Goal: Task Accomplishment & Management: Manage account settings

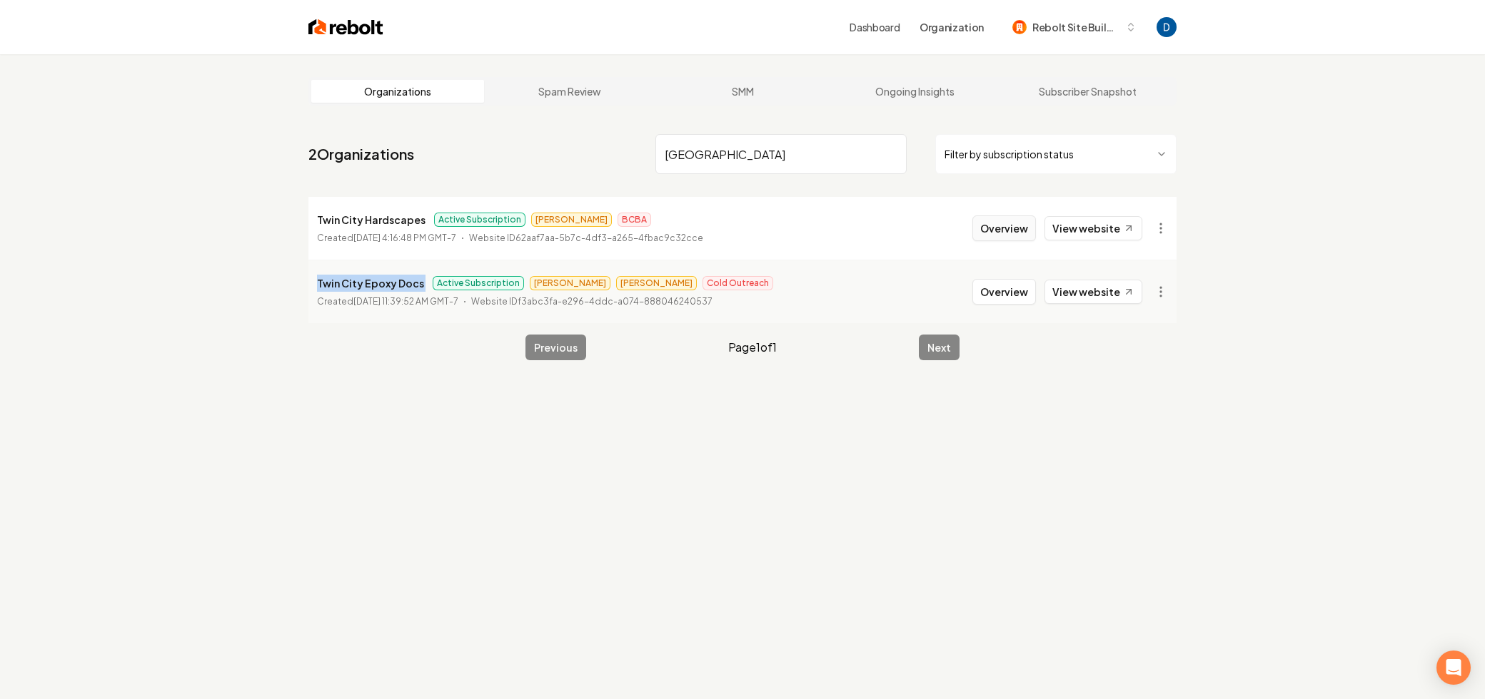
click at [1026, 239] on button "Overview" at bounding box center [1004, 229] width 64 height 26
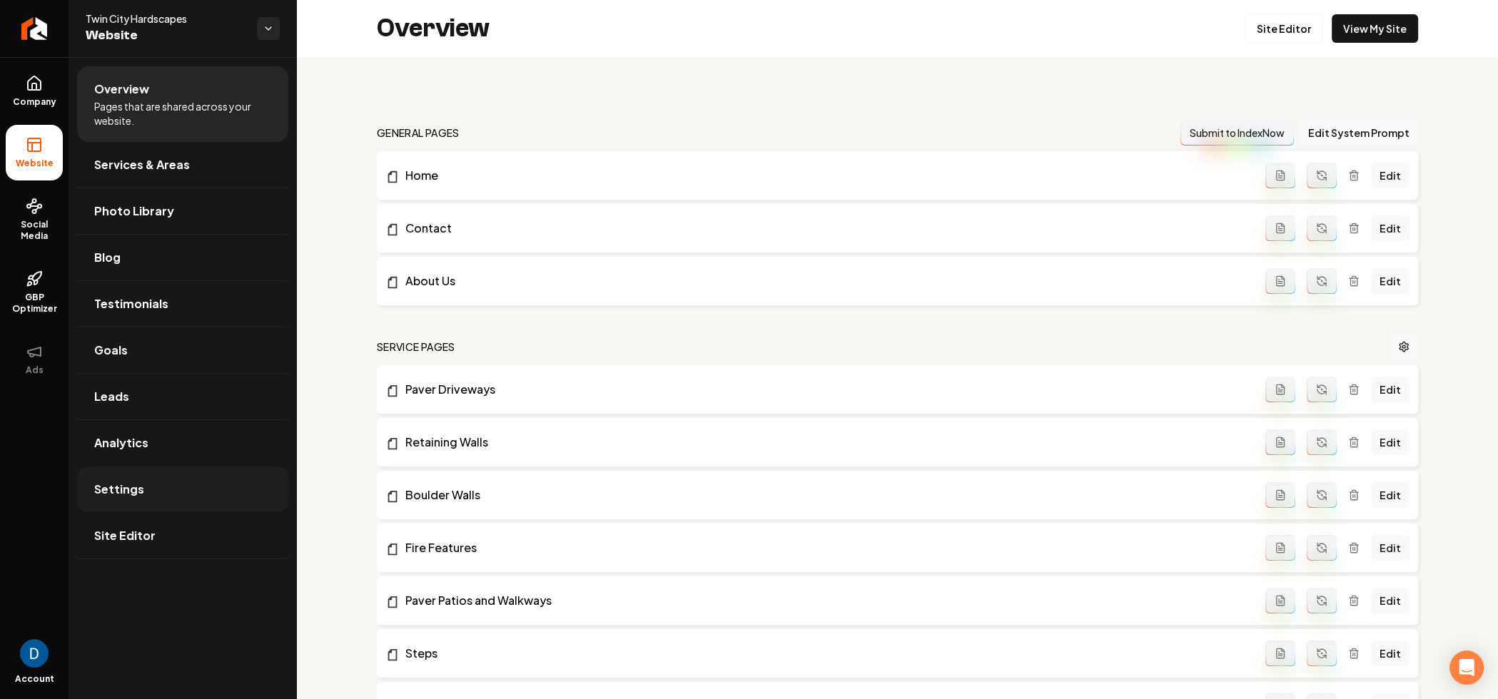
click at [123, 491] on span "Settings" at bounding box center [119, 489] width 50 height 17
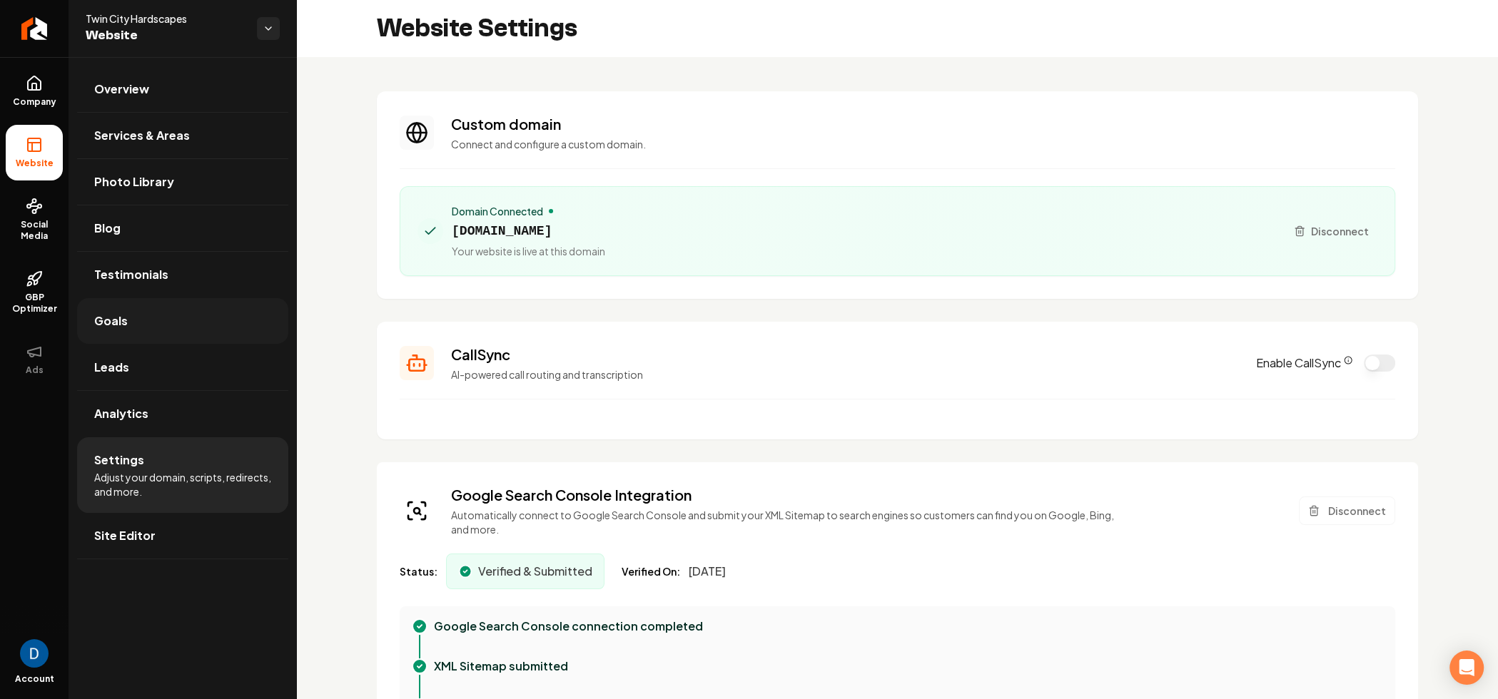
click at [146, 302] on link "Goals" at bounding box center [182, 321] width 211 height 46
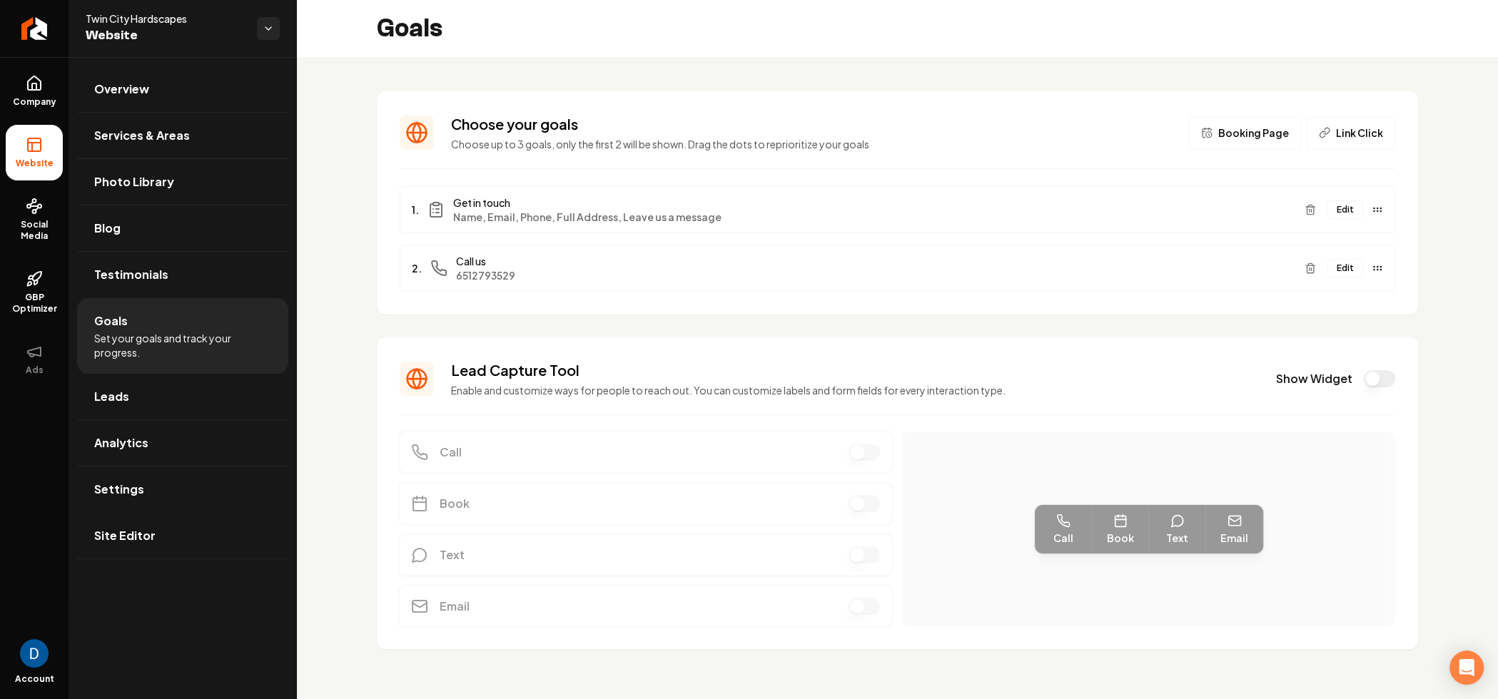
click at [497, 350] on section "Lead Capture Tool Enable and customize ways for people to reach out. You can cu…" at bounding box center [897, 494] width 1041 height 312
click at [505, 365] on h3 "Lead Capture Tool" at bounding box center [855, 370] width 808 height 20
copy h3 "Lead Capture Tool"
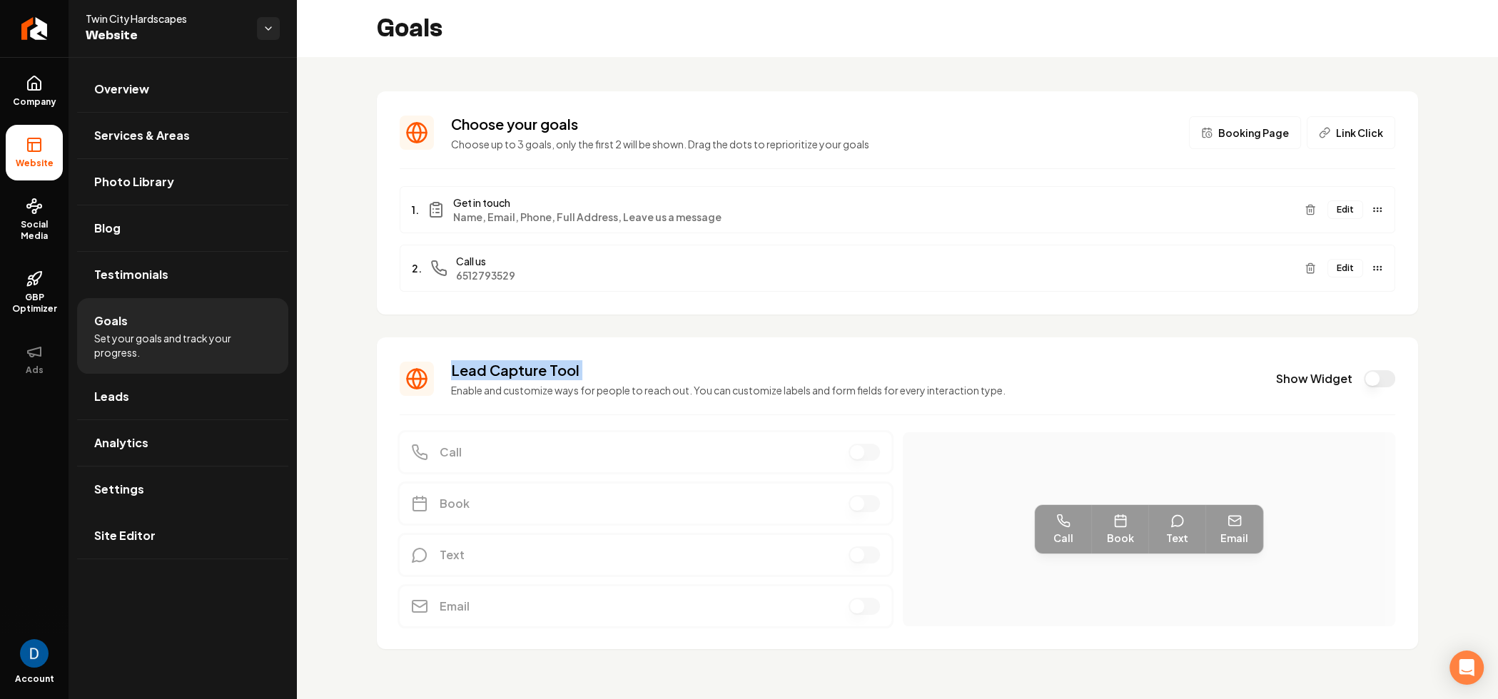
click at [991, 365] on h3 "Lead Capture Tool" at bounding box center [855, 370] width 808 height 20
click at [1364, 378] on button "Show Widget" at bounding box center [1379, 378] width 31 height 17
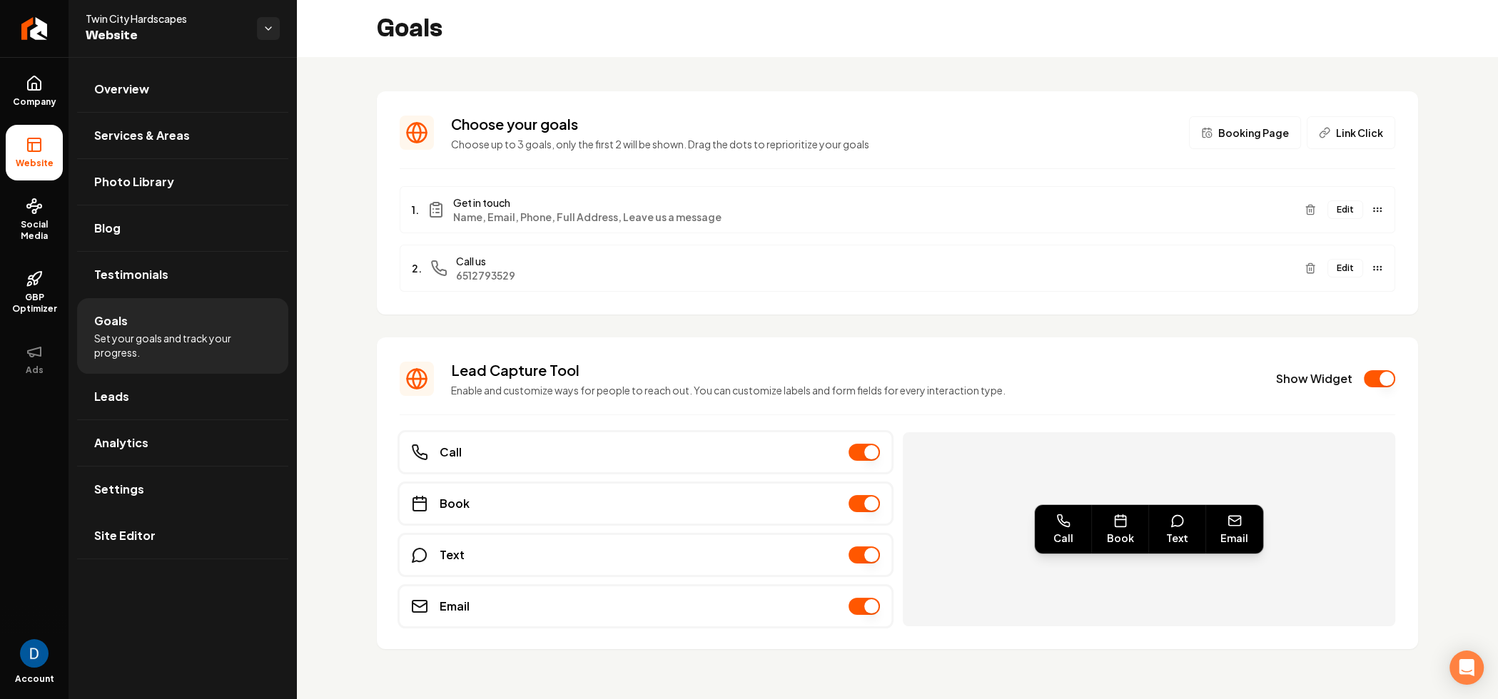
click at [1371, 378] on button "Show Widget" at bounding box center [1379, 378] width 31 height 17
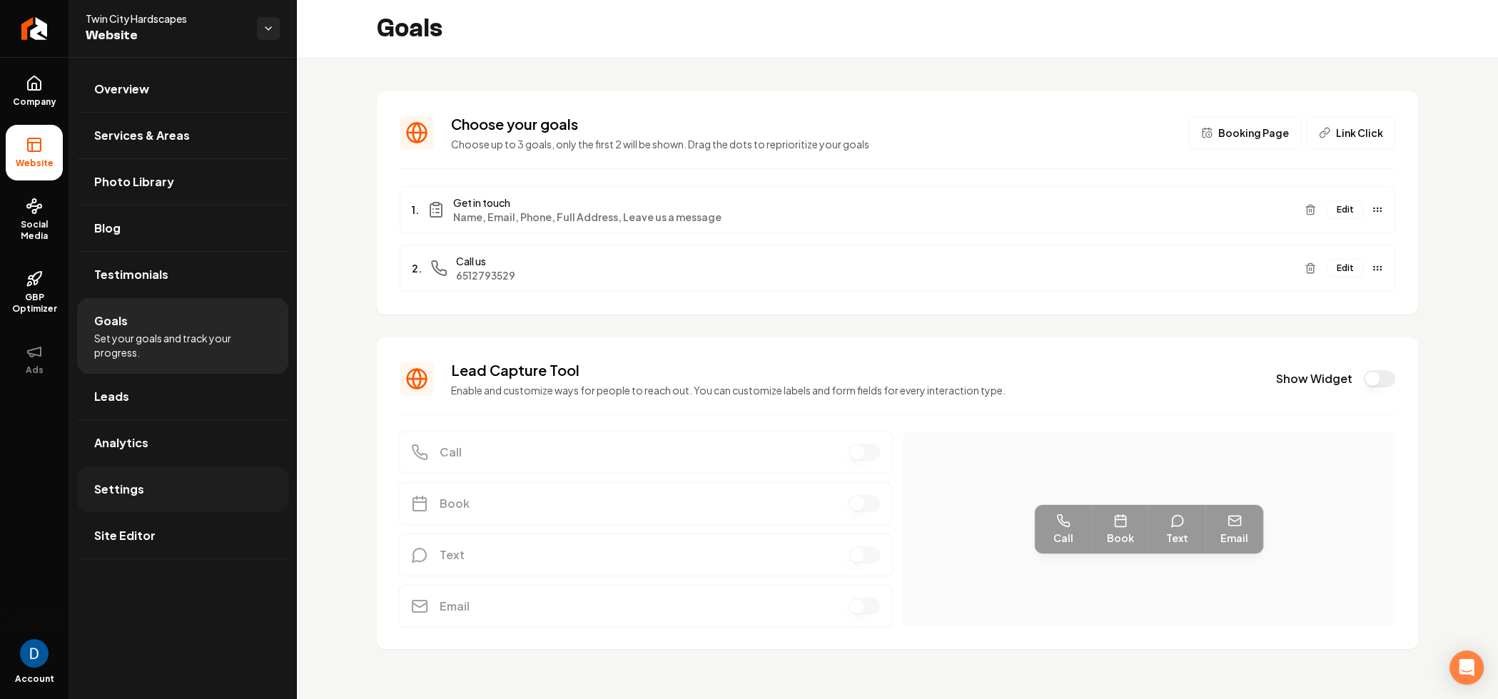
click at [156, 509] on link "Settings" at bounding box center [182, 490] width 211 height 46
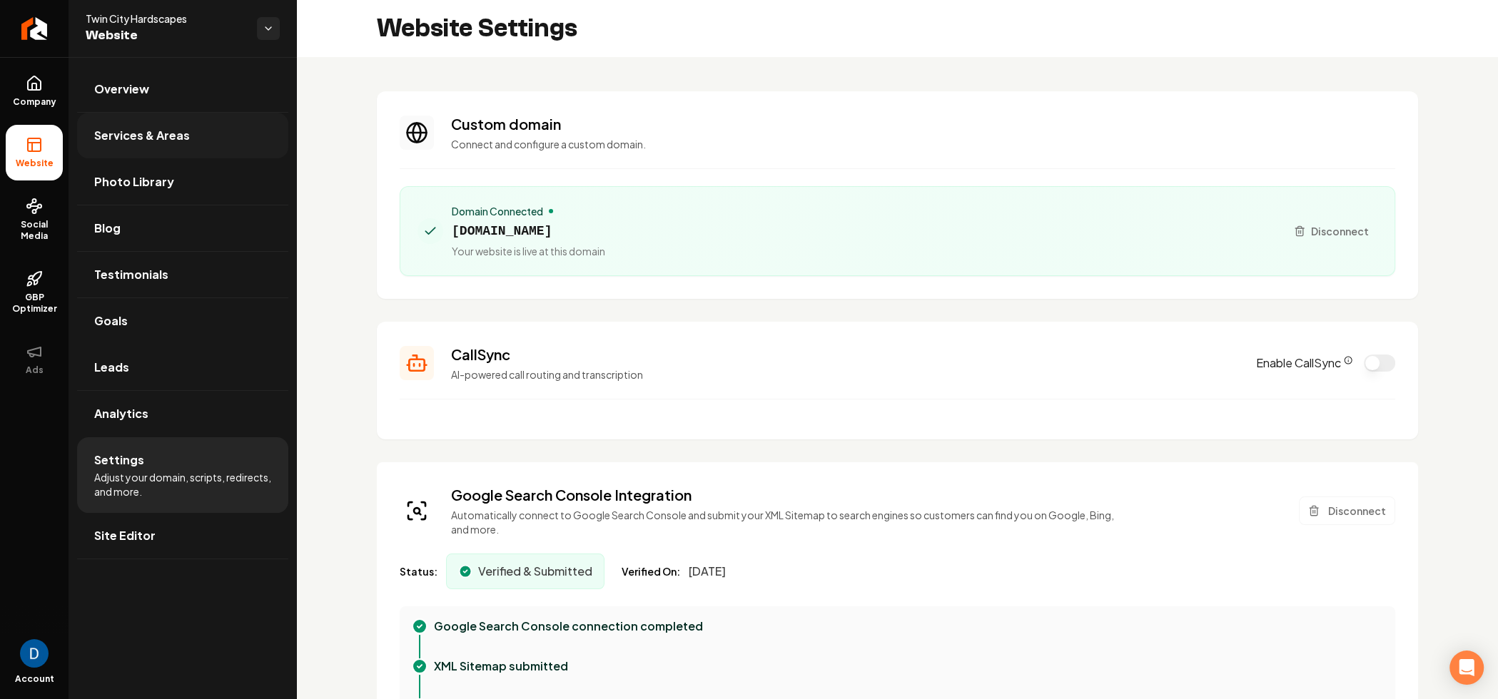
click at [143, 113] on link "Services & Areas" at bounding box center [182, 136] width 211 height 46
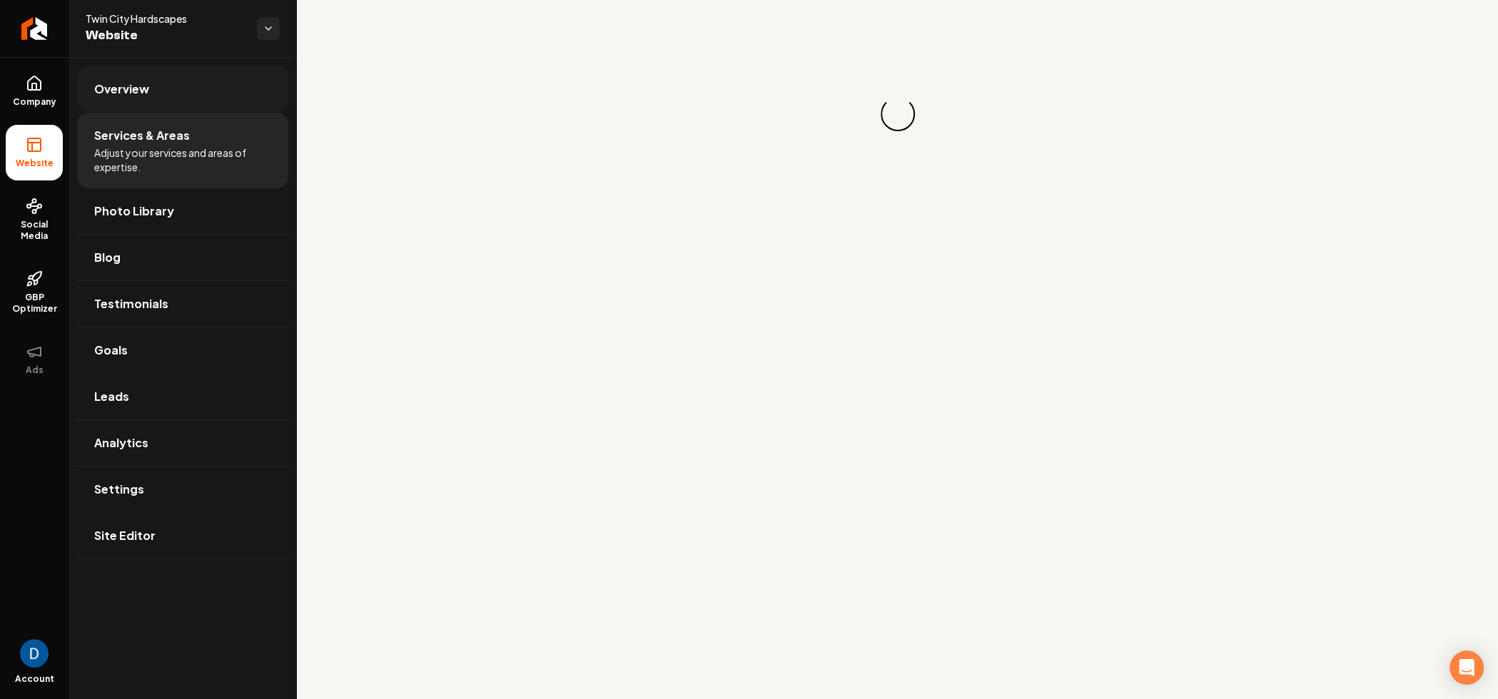
click at [155, 81] on link "Overview" at bounding box center [182, 89] width 211 height 46
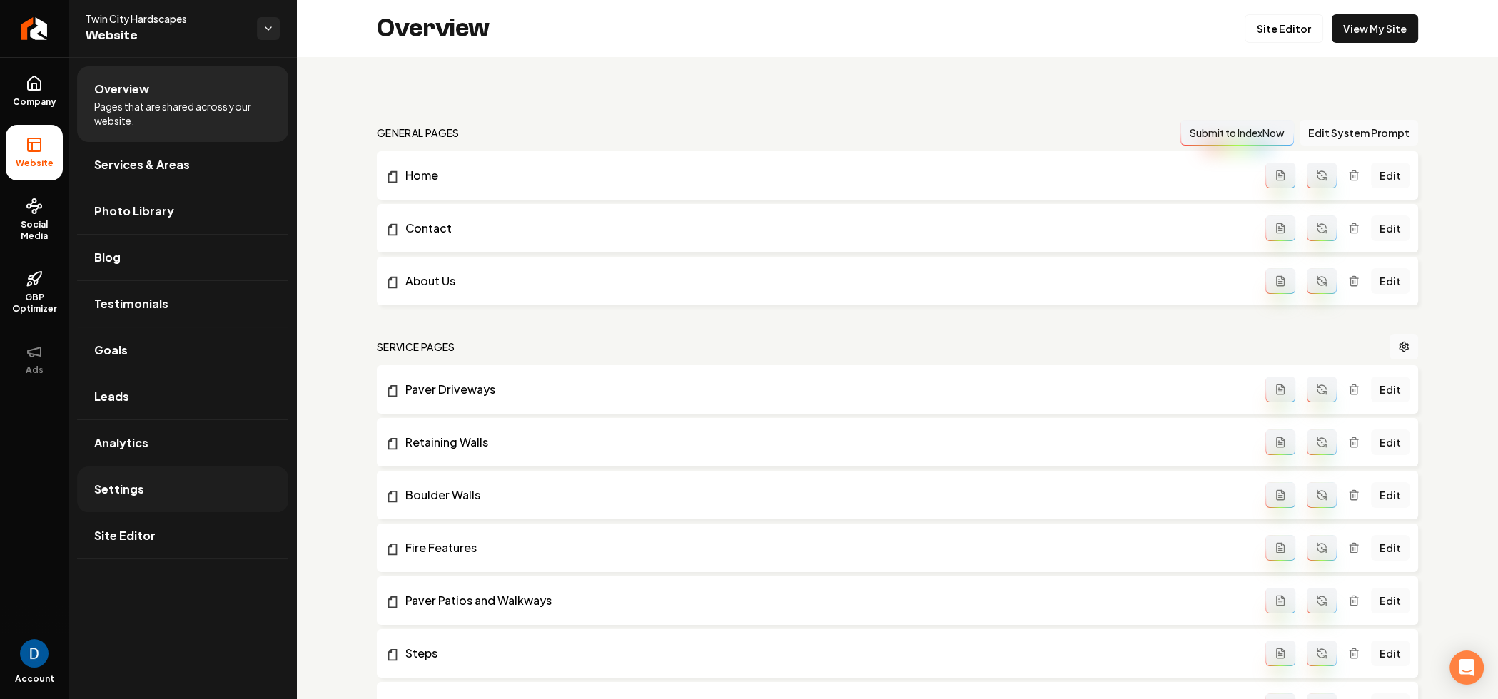
click at [256, 482] on link "Settings" at bounding box center [182, 490] width 211 height 46
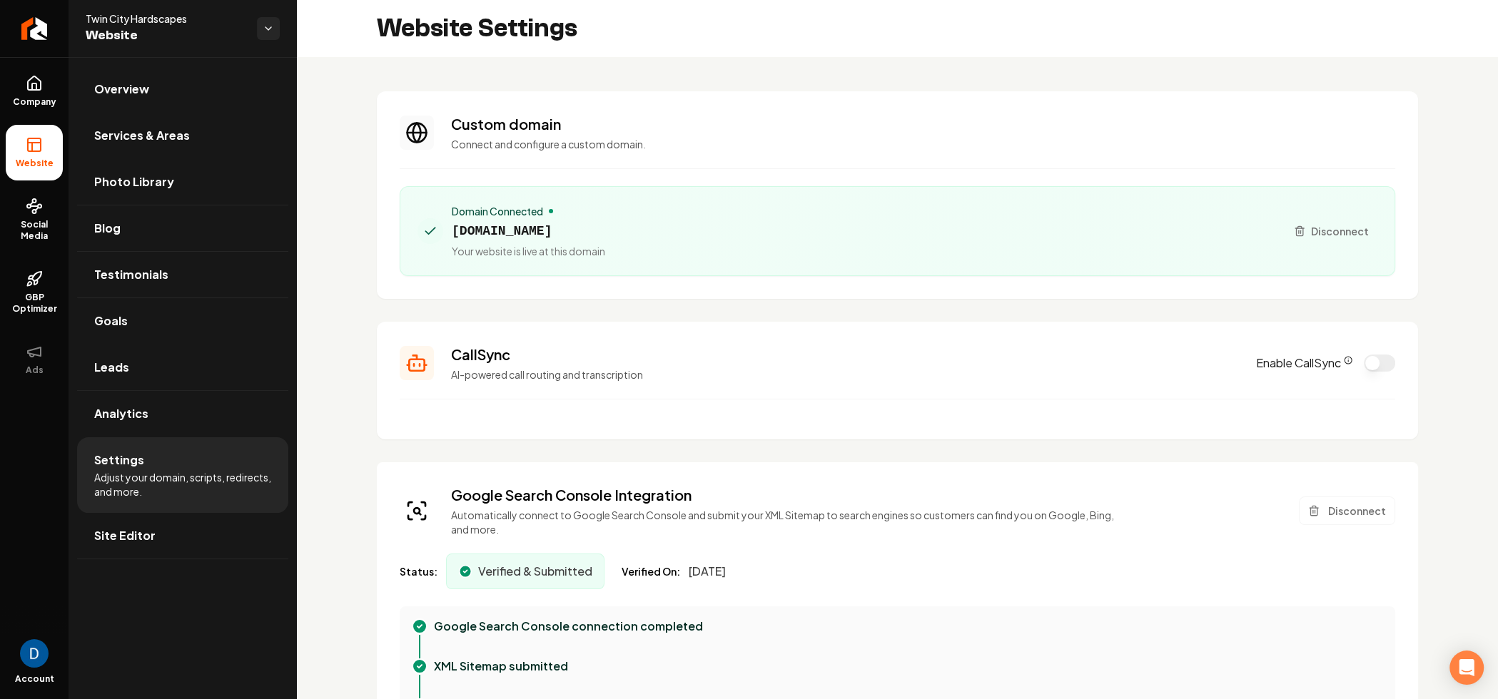
click at [1344, 356] on icon "CallSync Info" at bounding box center [1348, 360] width 9 height 9
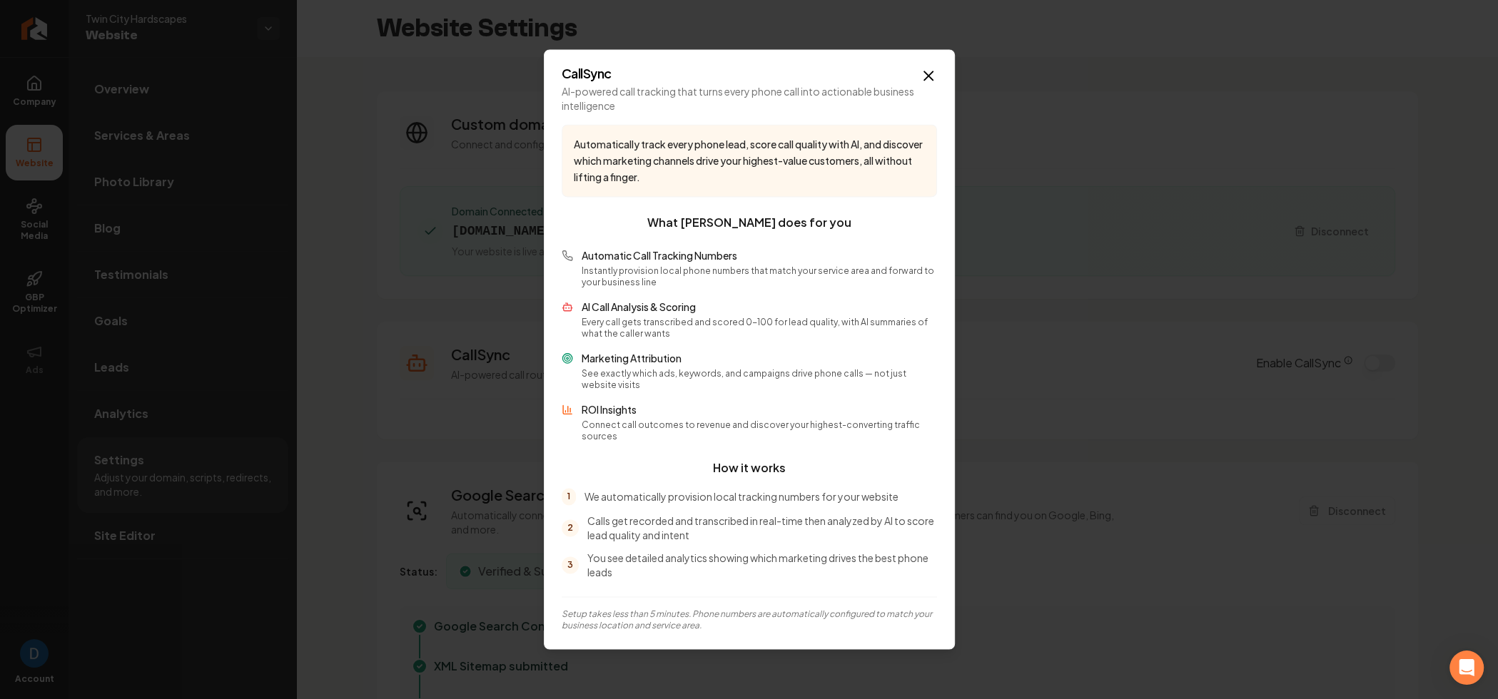
click at [603, 101] on p "AI-powered call tracking that turns every phone call into actionable business i…" at bounding box center [749, 98] width 375 height 29
copy p "AI-powered call tracking that turns every phone call into actionable business i…"
click at [920, 80] on icon "button" at bounding box center [928, 75] width 17 height 17
